Goal: Information Seeking & Learning: Learn about a topic

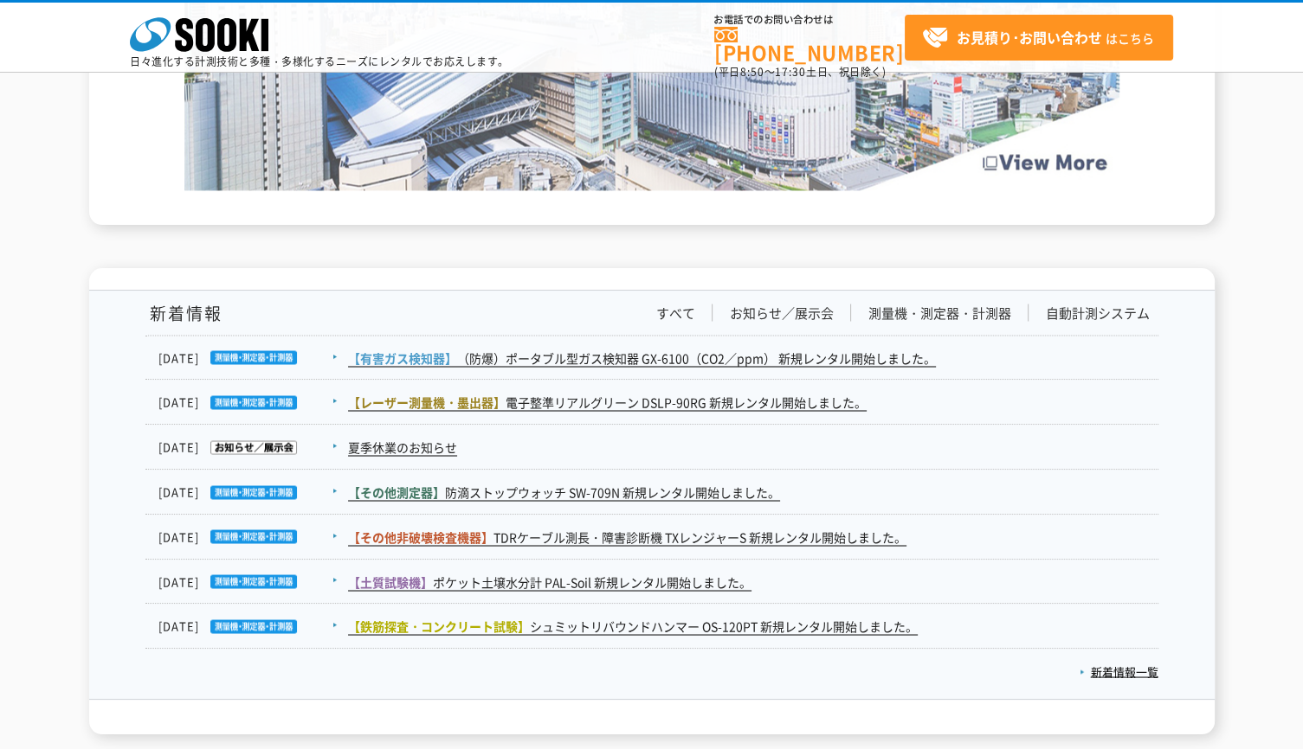
scroll to position [3171, 0]
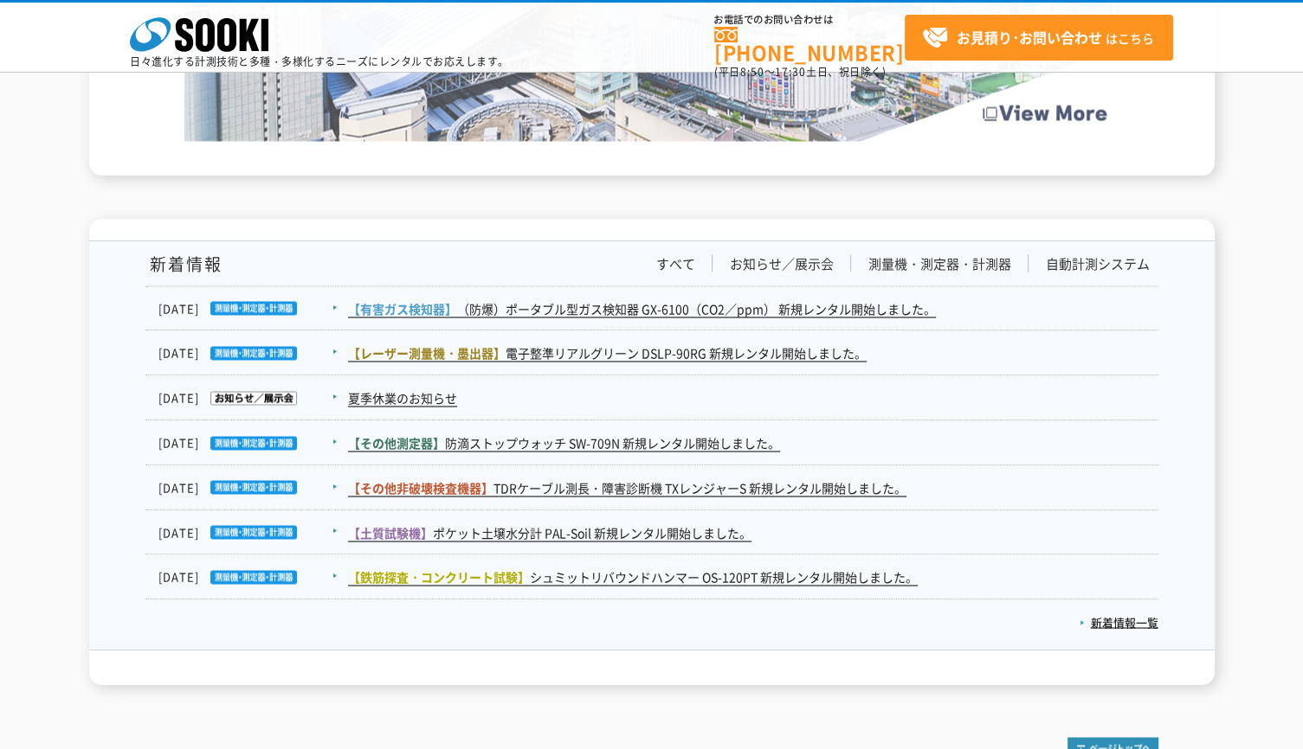
scroll to position [3000, 0]
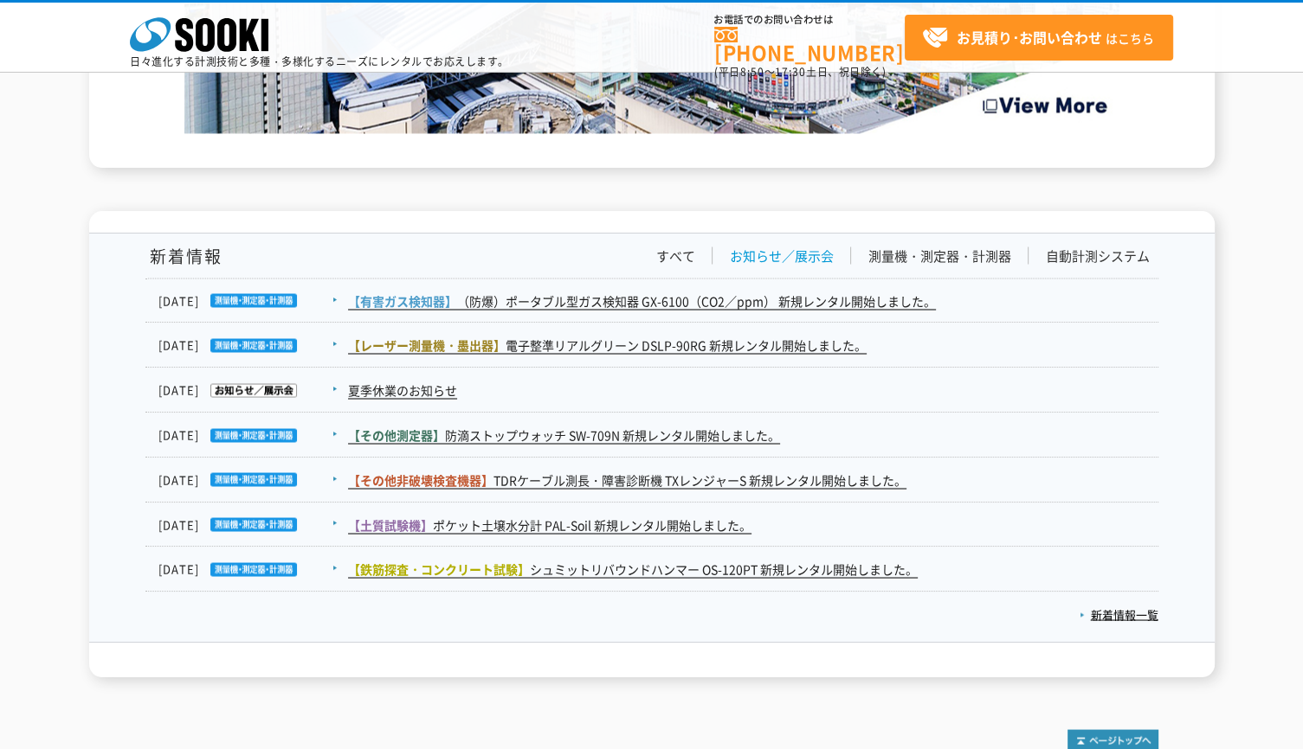
click at [822, 257] on link "お知らせ／展示会" at bounding box center [782, 256] width 104 height 18
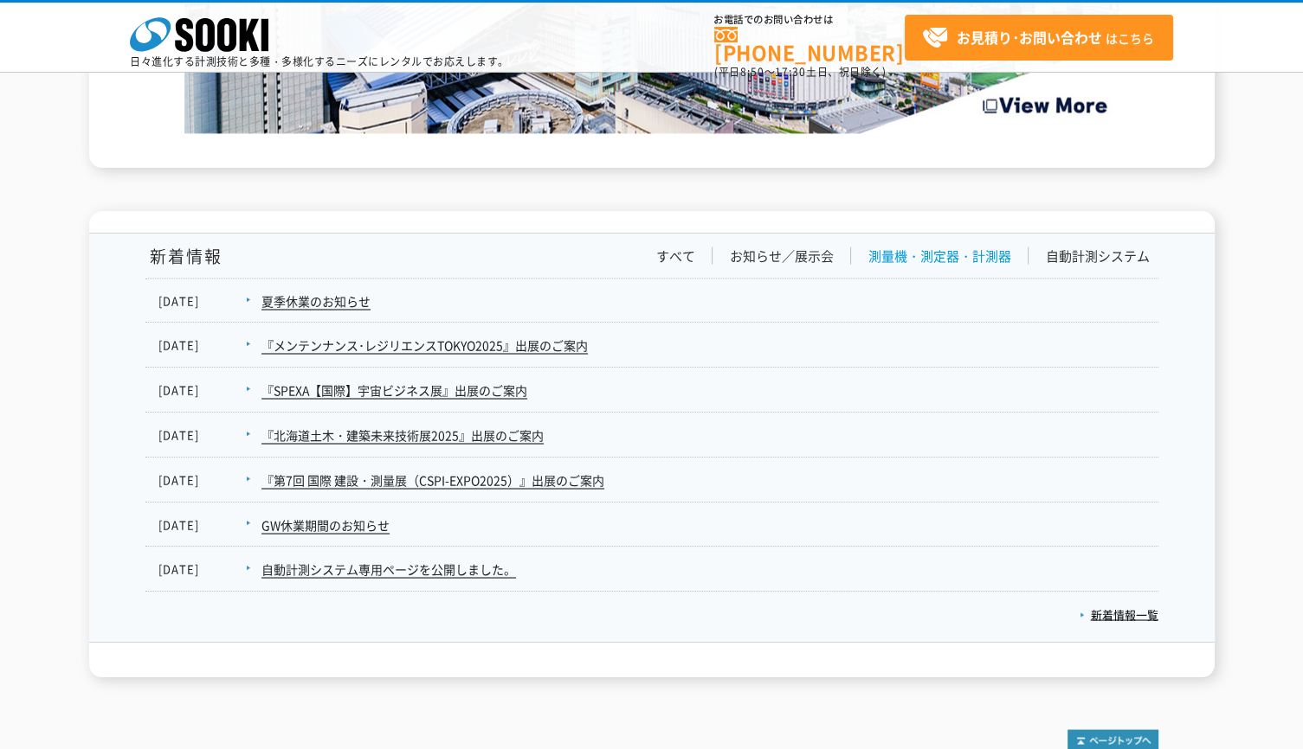
click at [942, 252] on link "測量機・測定器・計測器" at bounding box center [939, 256] width 143 height 18
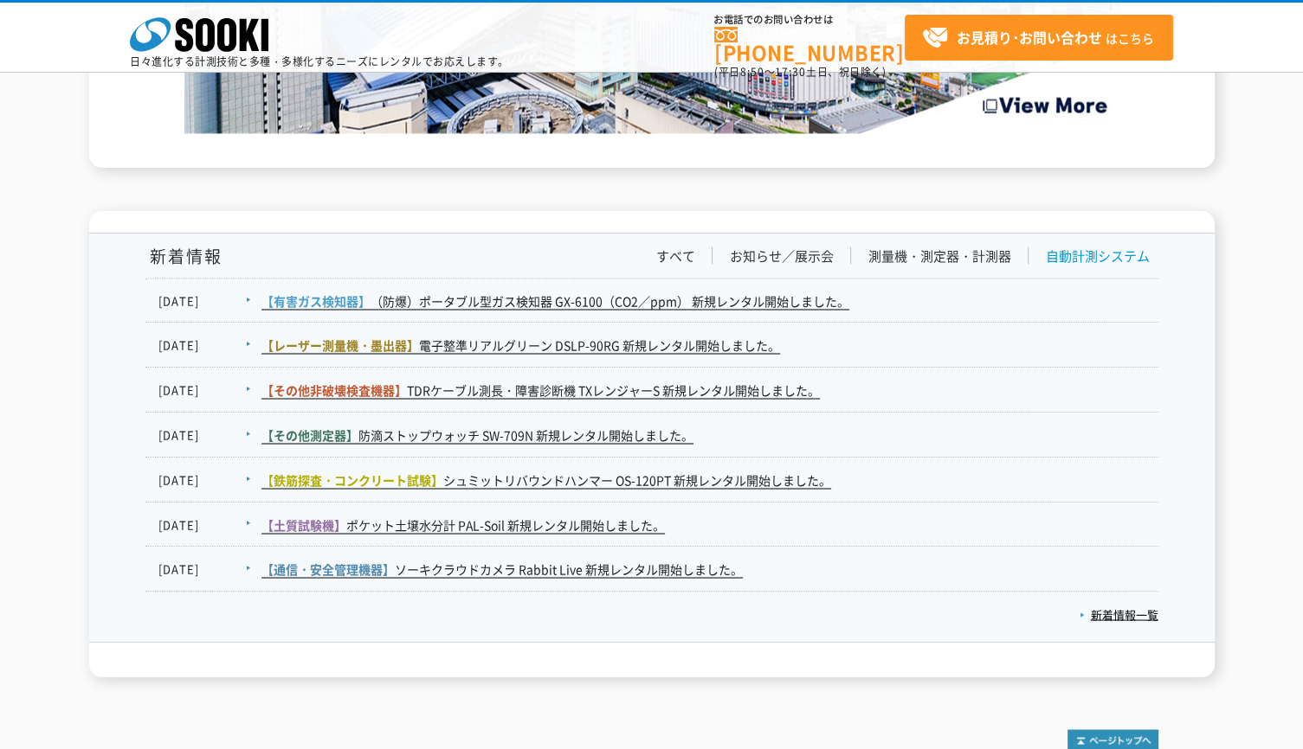
click at [1092, 253] on link "自動計測システム" at bounding box center [1097, 256] width 104 height 18
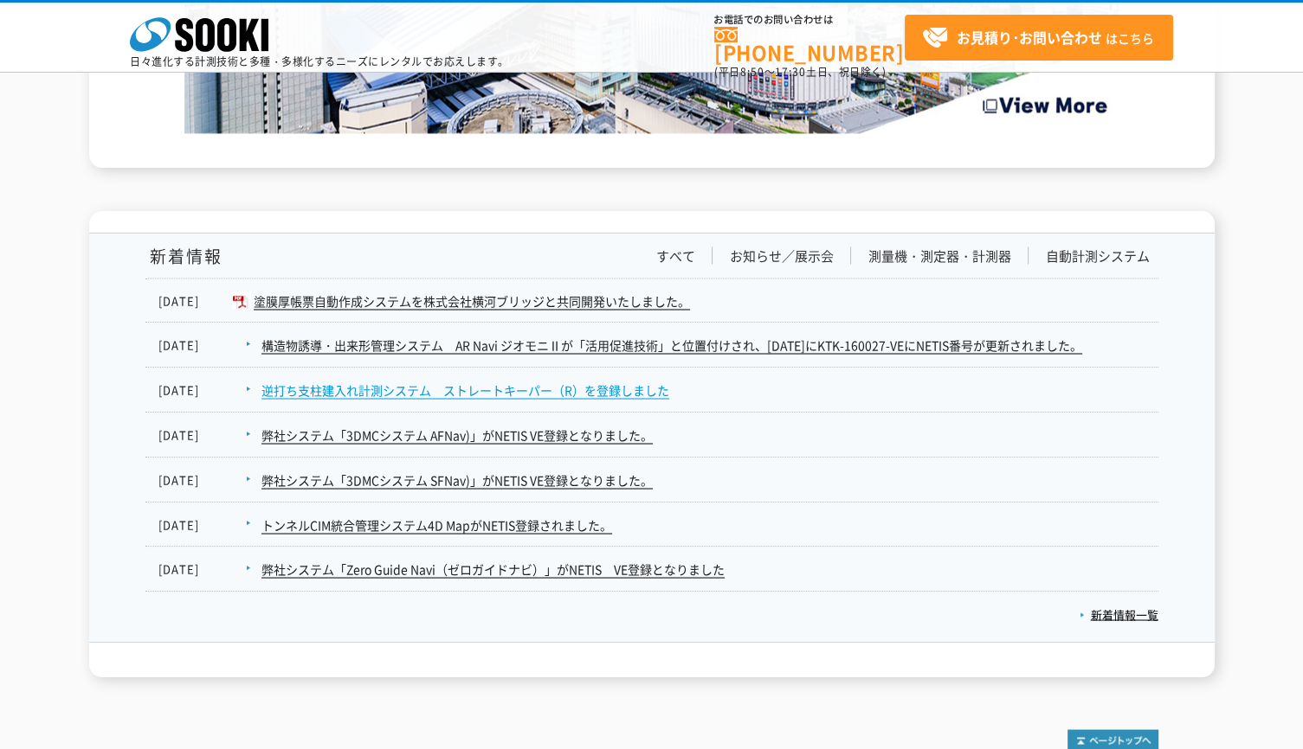
click at [383, 387] on link "逆打ち支柱建入れ計測システム　ストレートキーパー（R）を登録しました" at bounding box center [465, 390] width 408 height 18
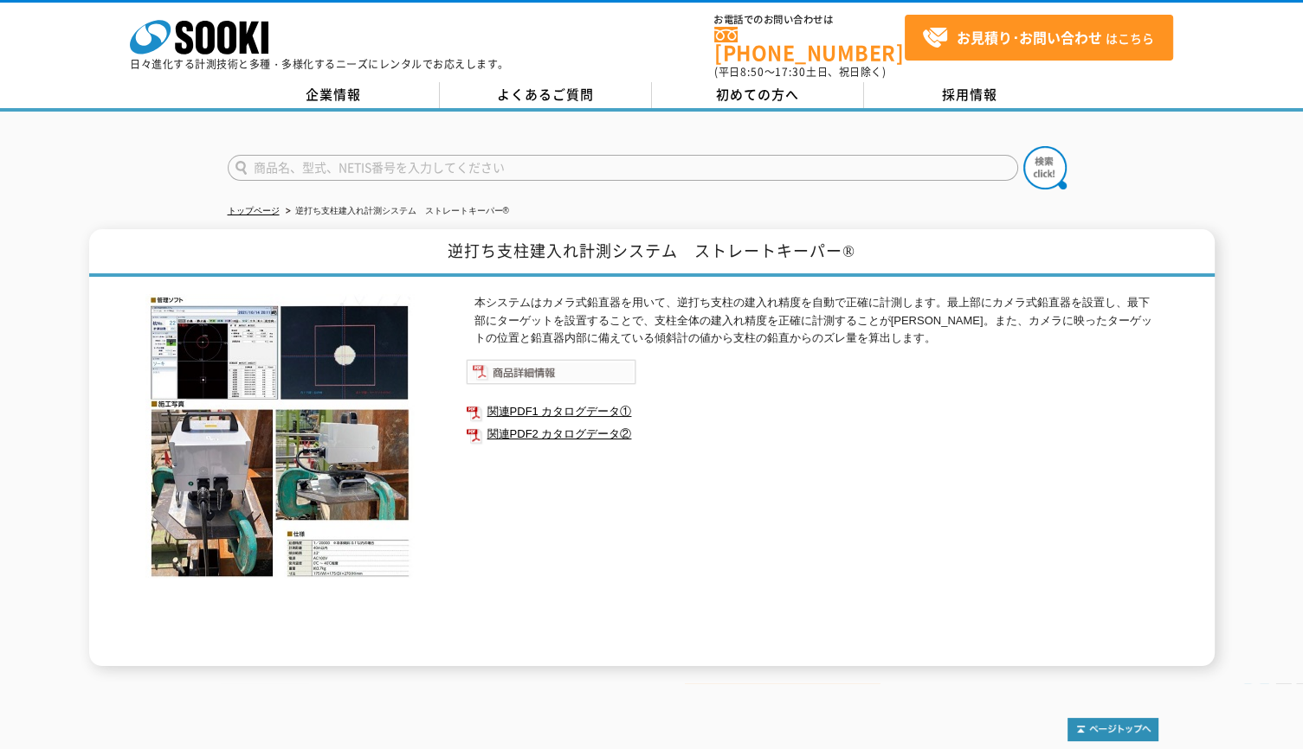
click at [507, 360] on img at bounding box center [551, 372] width 170 height 26
click at [245, 42] on polygon at bounding box center [250, 38] width 20 height 32
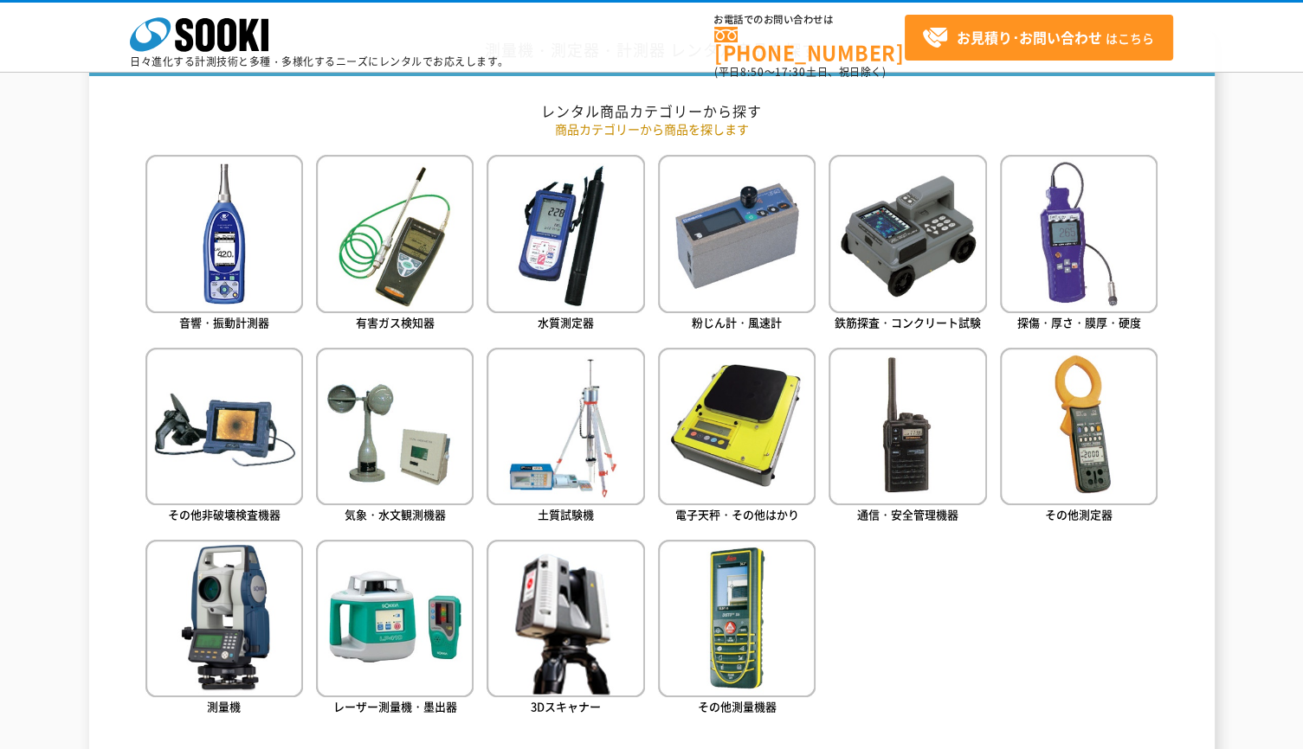
scroll to position [749, 0]
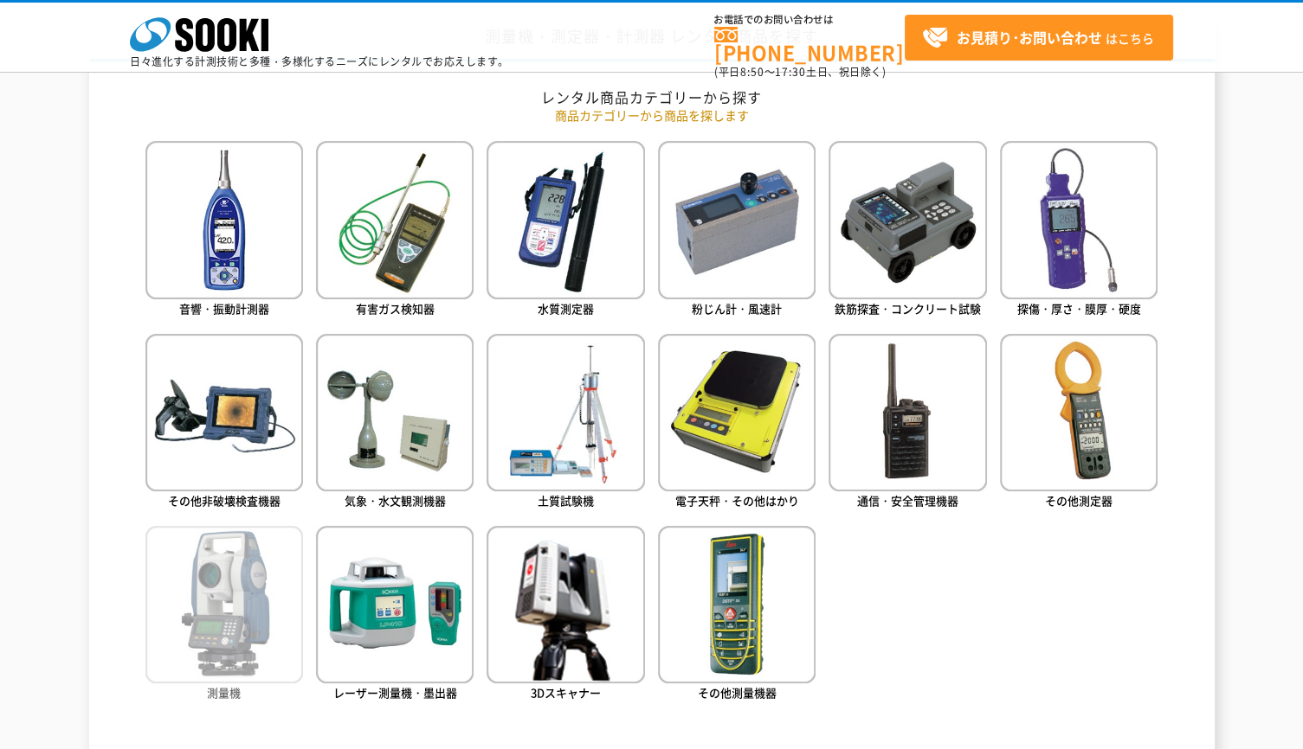
click at [221, 688] on span "測量機" at bounding box center [224, 693] width 34 height 16
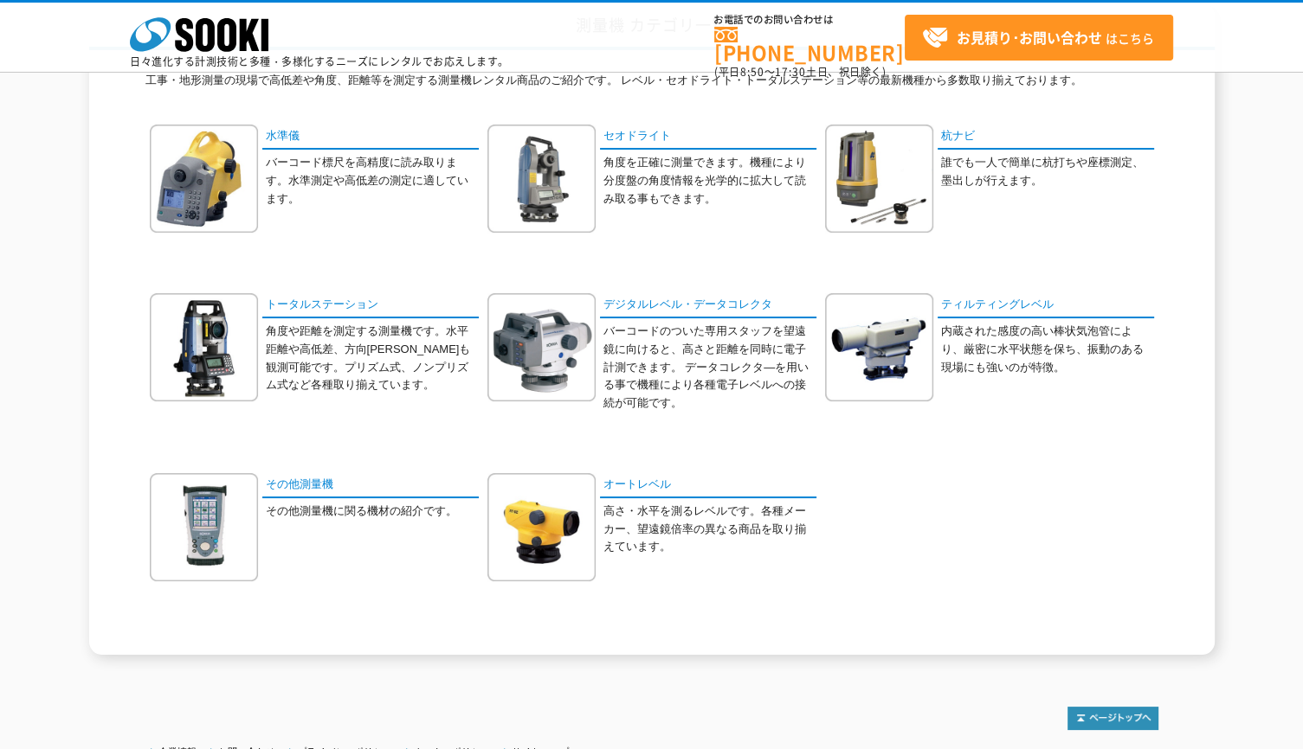
scroll to position [173, 0]
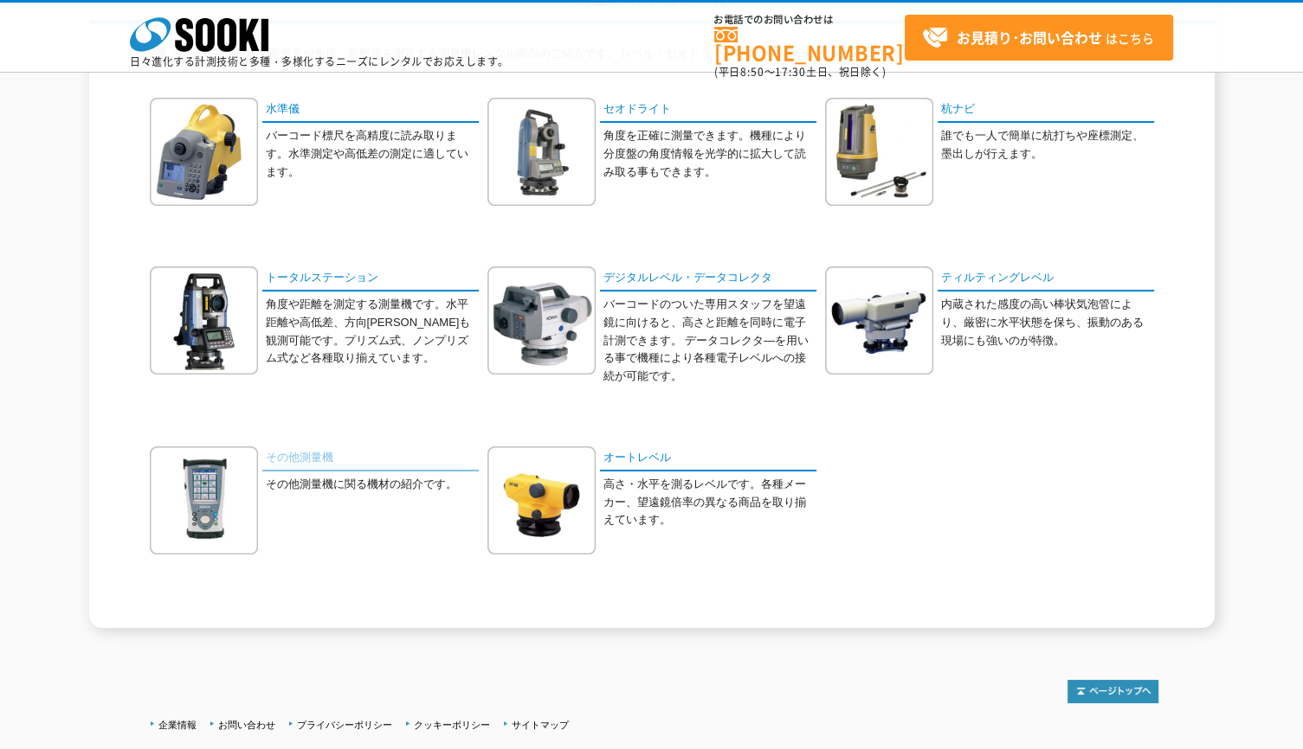
click at [308, 459] on link "その他測量機" at bounding box center [370, 459] width 216 height 25
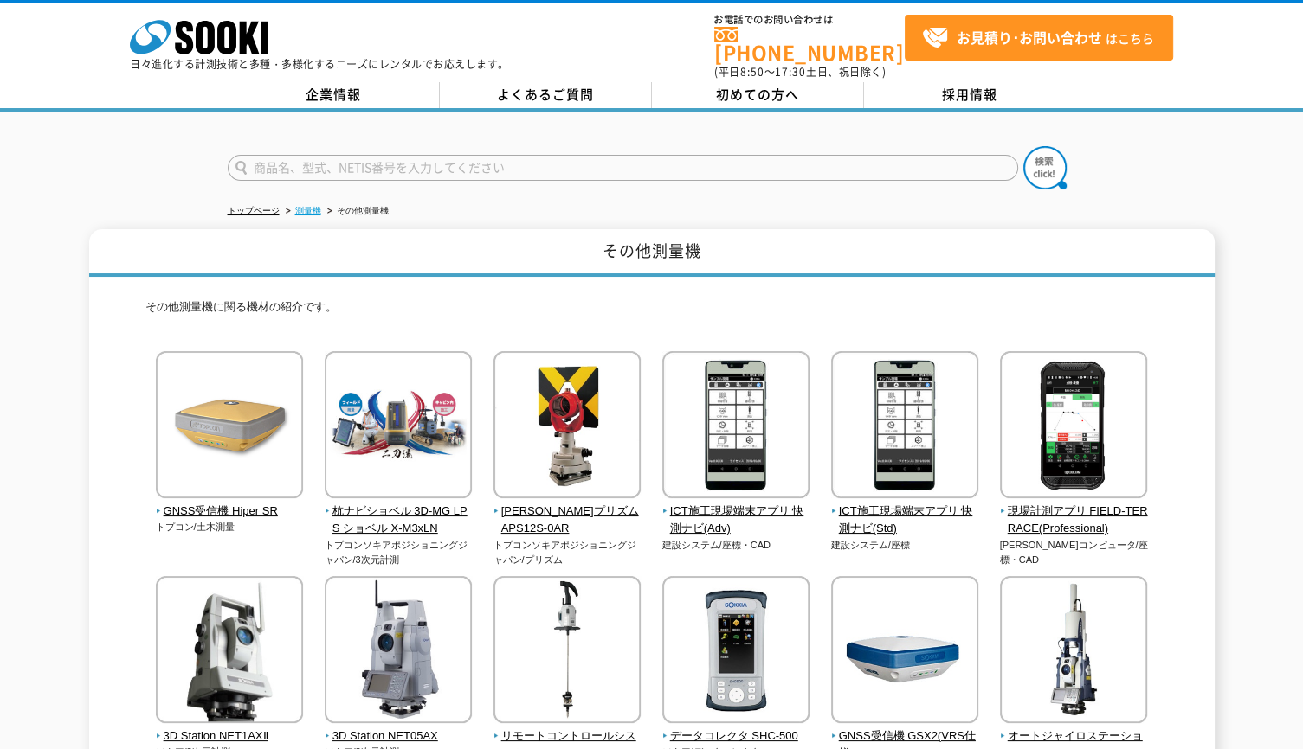
click at [301, 206] on link "測量機" at bounding box center [308, 211] width 26 height 10
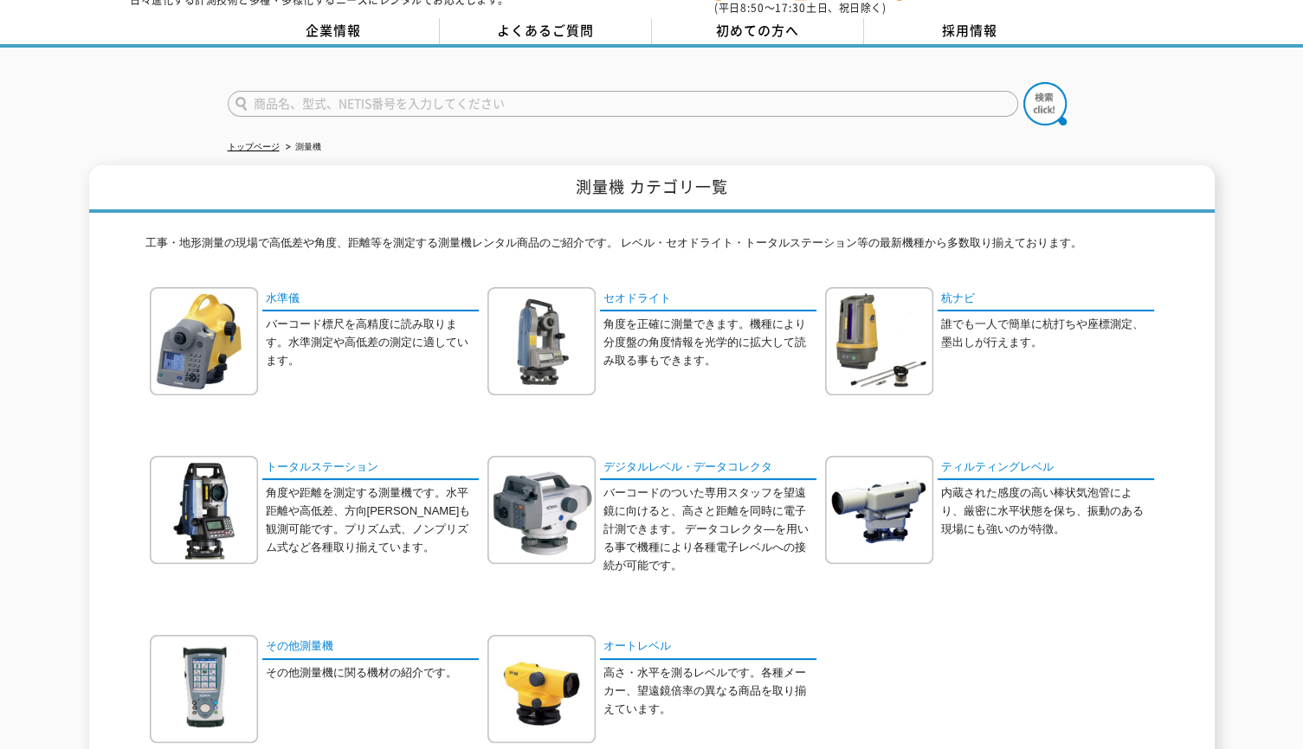
scroll to position [57, 0]
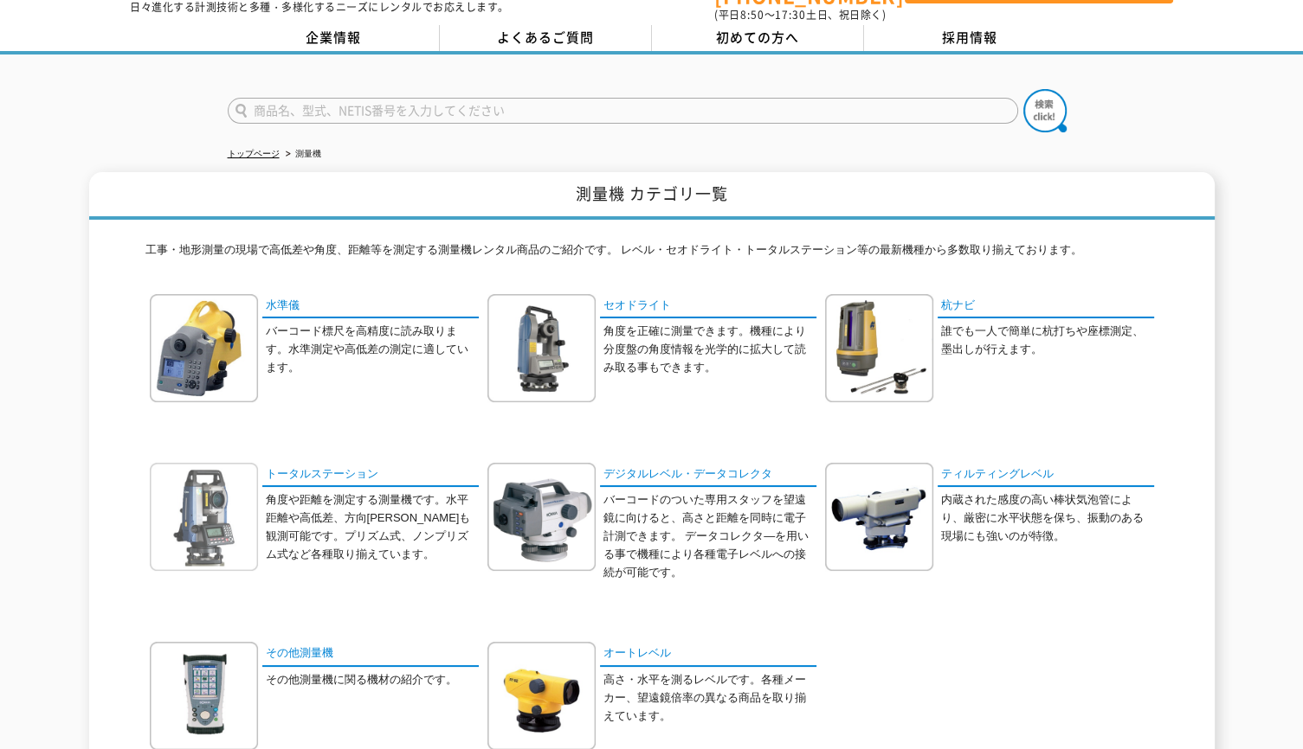
click at [222, 497] on img at bounding box center [204, 517] width 108 height 108
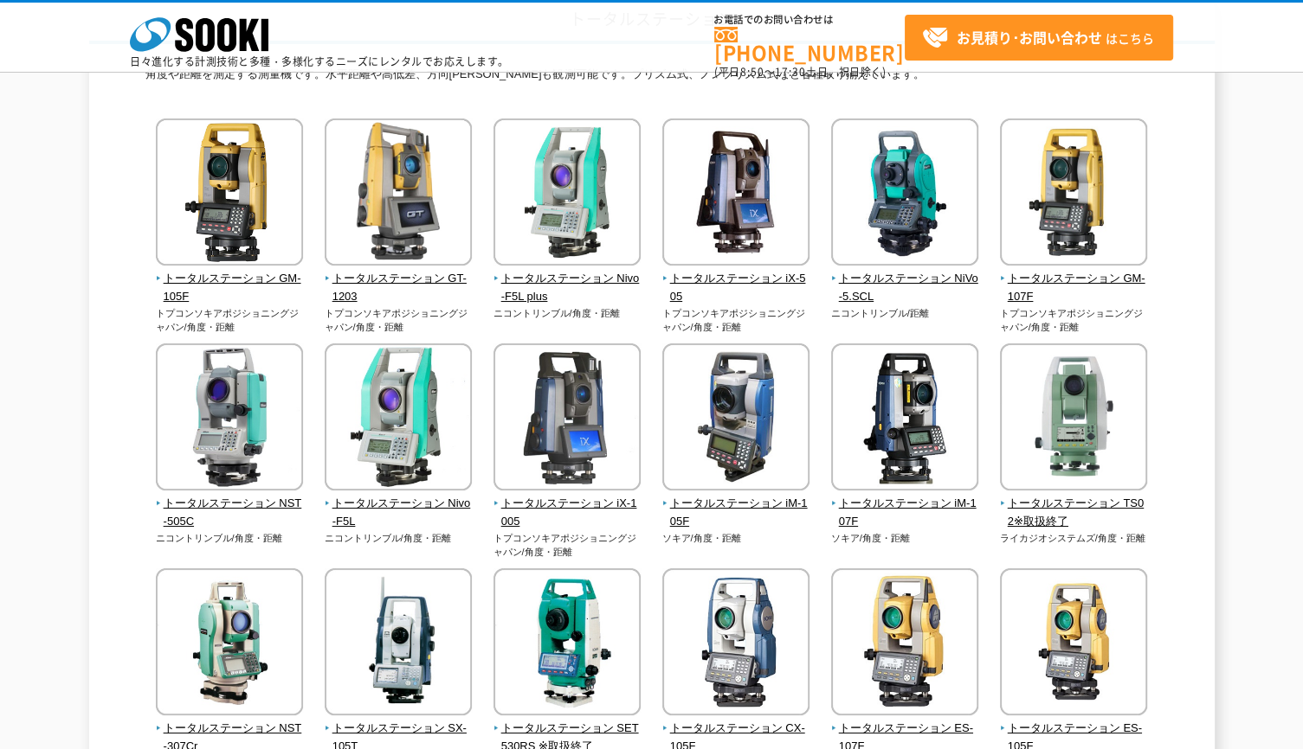
scroll to position [173, 0]
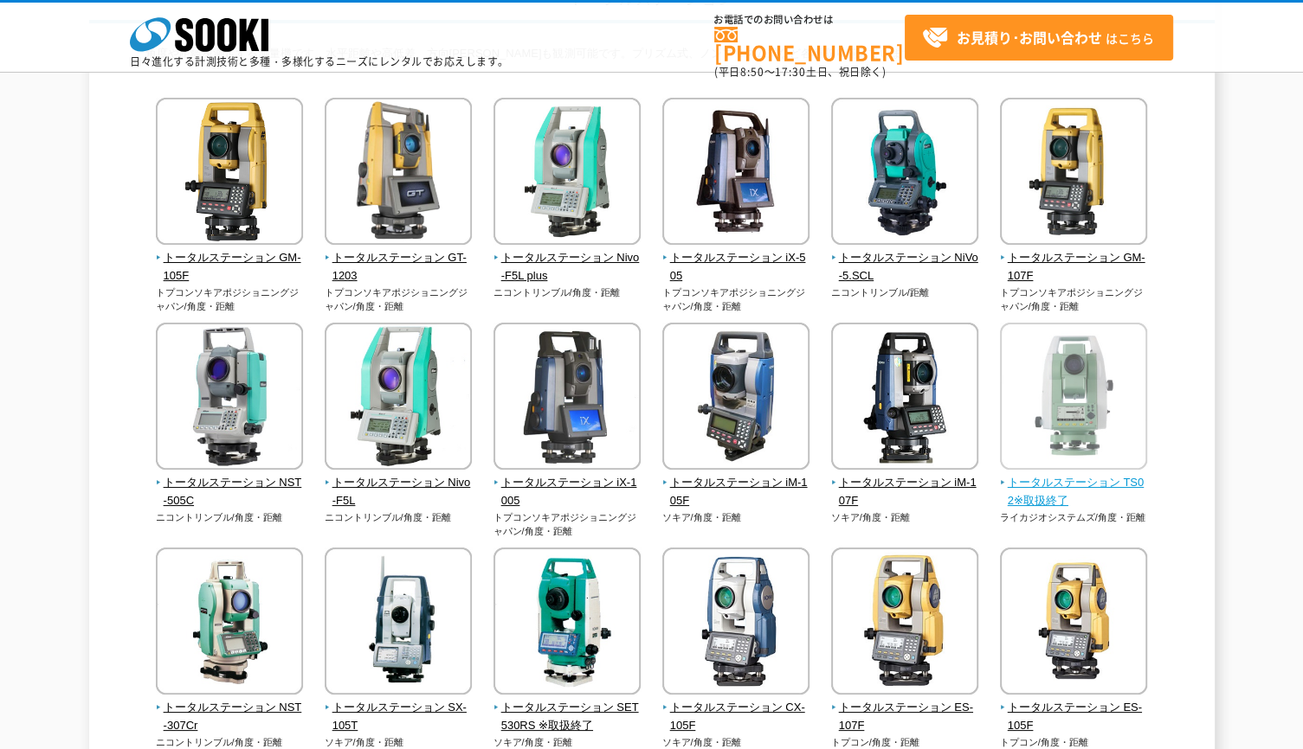
click at [1050, 482] on span "トータルステーション TS02※取扱終了" at bounding box center [1074, 492] width 148 height 36
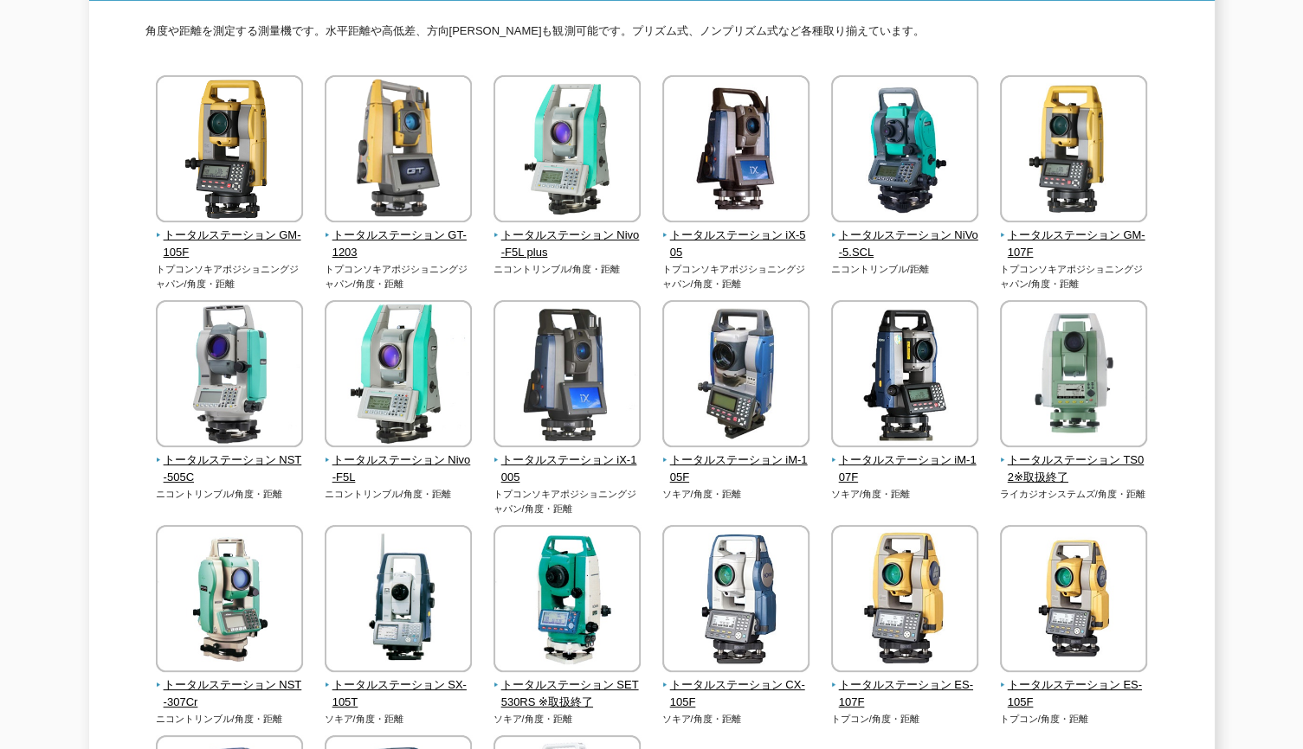
scroll to position [0, 0]
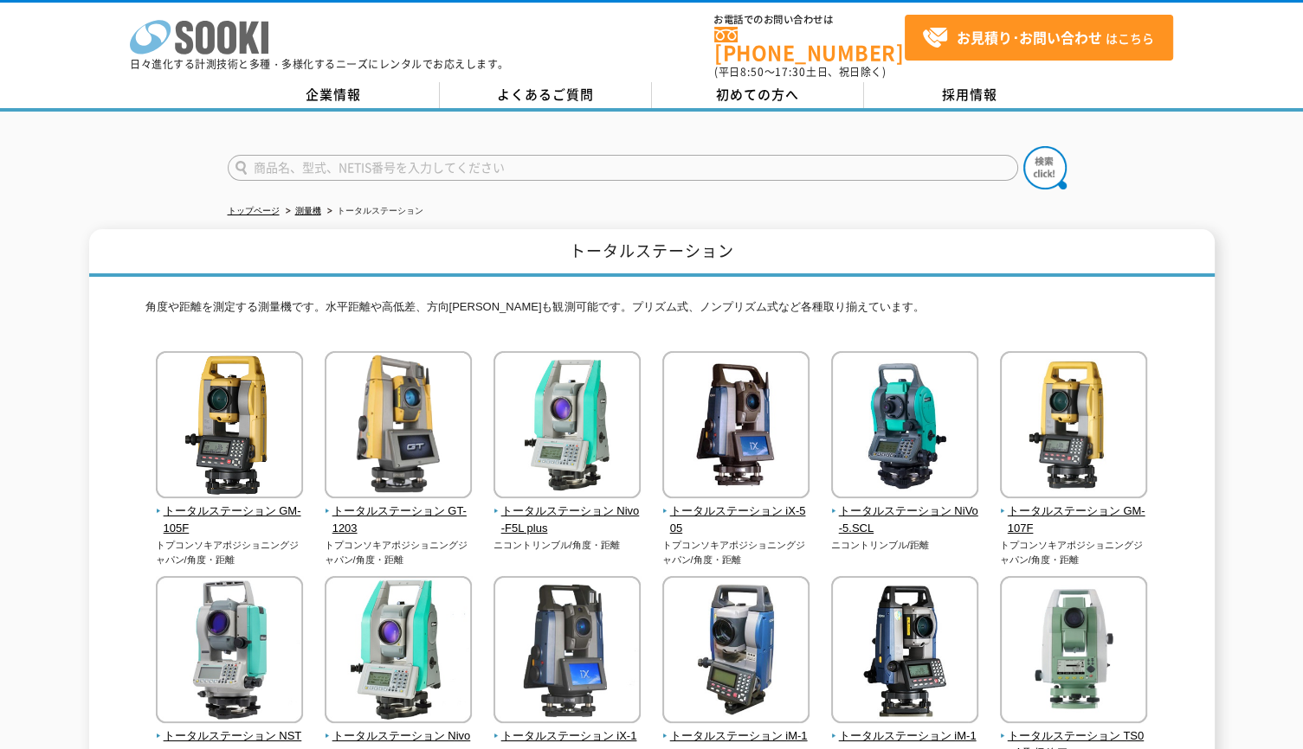
click at [211, 39] on icon at bounding box center [205, 38] width 19 height 34
